Goal: Check status: Check status

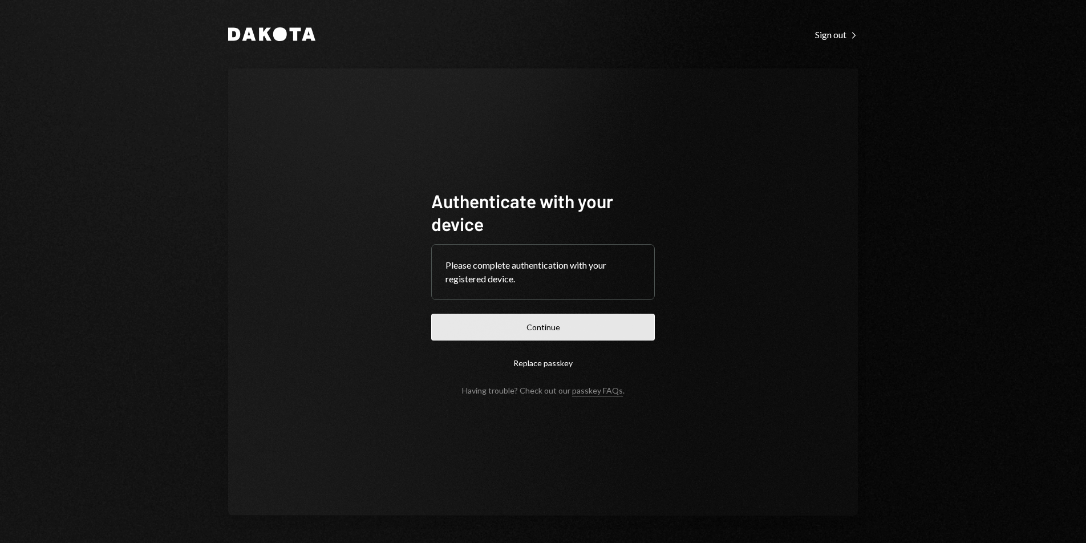
click at [522, 326] on button "Continue" at bounding box center [543, 327] width 224 height 27
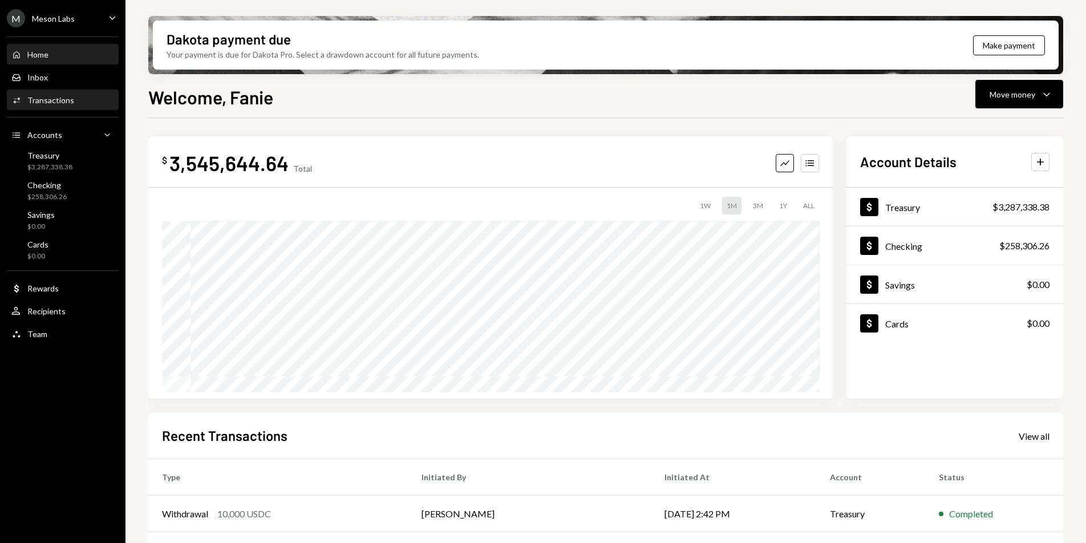
click at [62, 105] on div "Activities Transactions" at bounding box center [42, 100] width 63 height 10
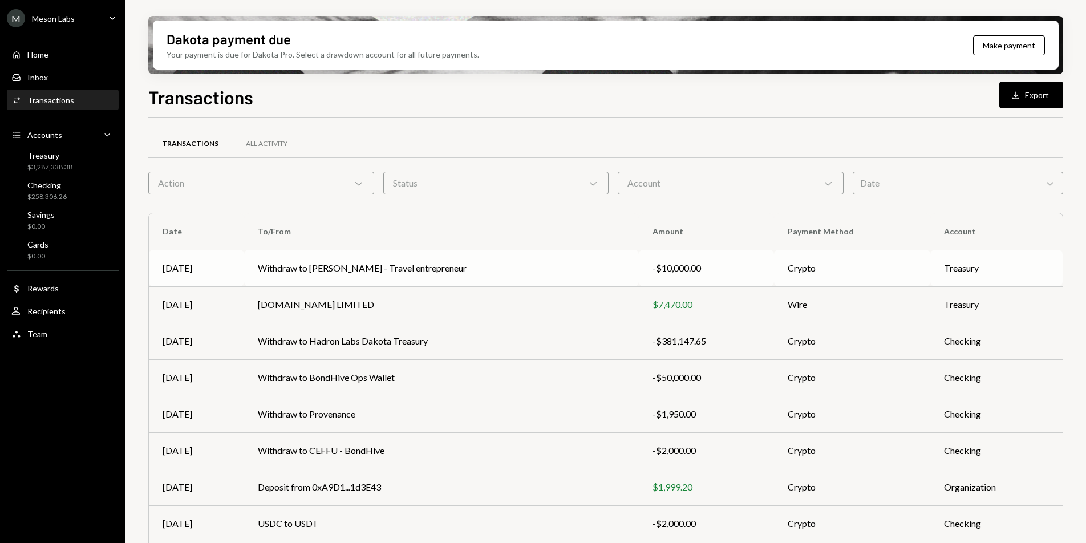
click at [439, 270] on td "Withdraw to [PERSON_NAME] - Travel entrepreneur" at bounding box center [441, 268] width 395 height 37
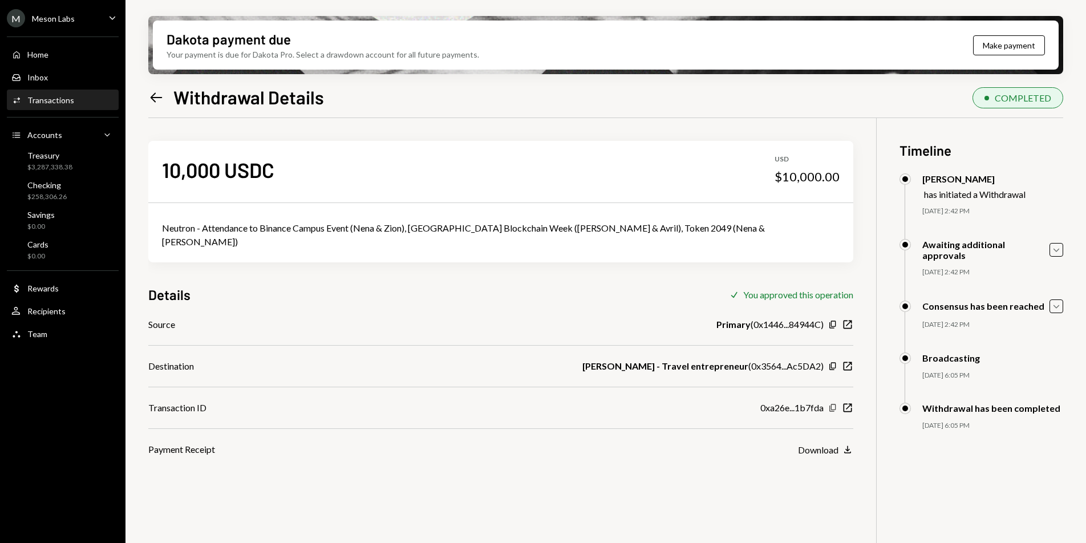
click at [830, 404] on icon "button" at bounding box center [833, 407] width 6 height 7
click at [157, 96] on icon "Left Arrow" at bounding box center [156, 98] width 16 height 16
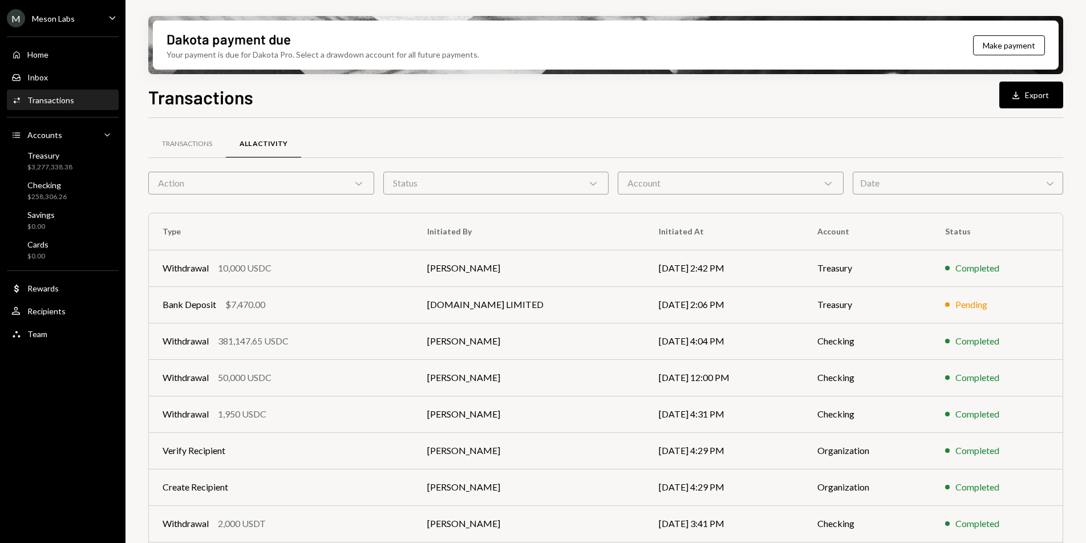
click at [72, 22] on div "Meson Labs" at bounding box center [53, 19] width 43 height 10
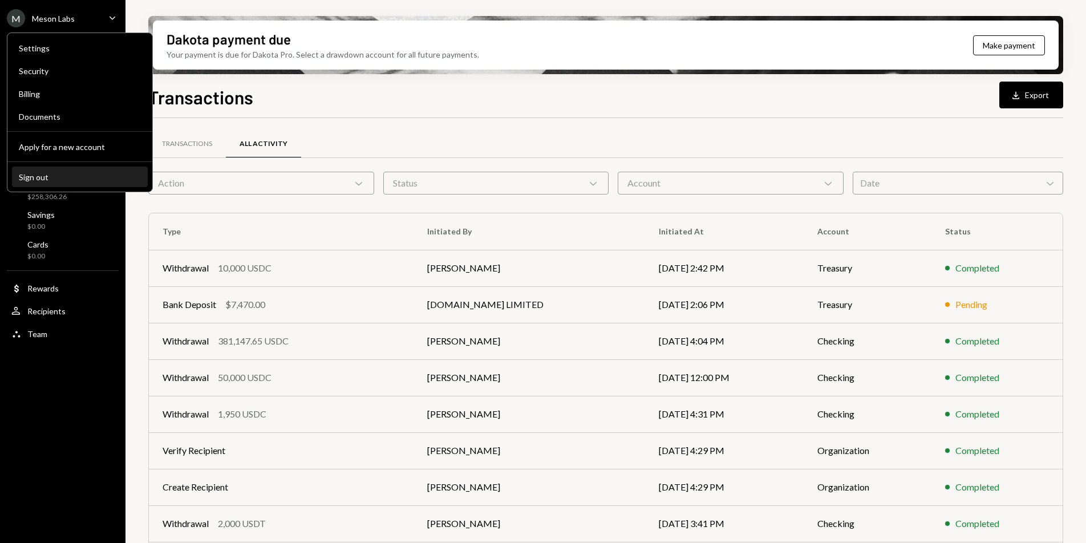
click at [70, 172] on div "Sign out" at bounding box center [80, 177] width 122 height 10
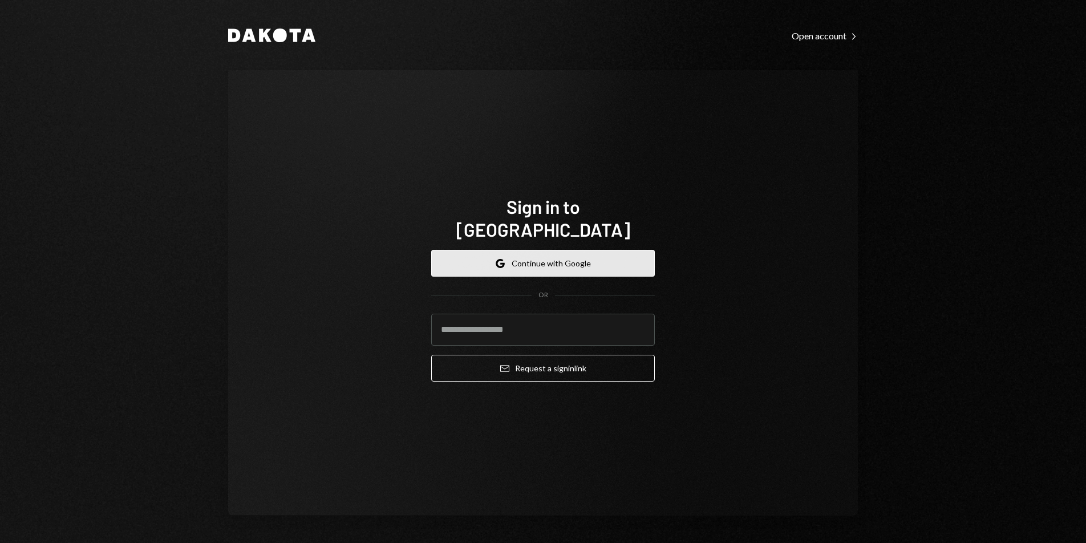
click at [545, 257] on button "Google Continue with Google" at bounding box center [543, 263] width 224 height 27
